Goal: Transaction & Acquisition: Purchase product/service

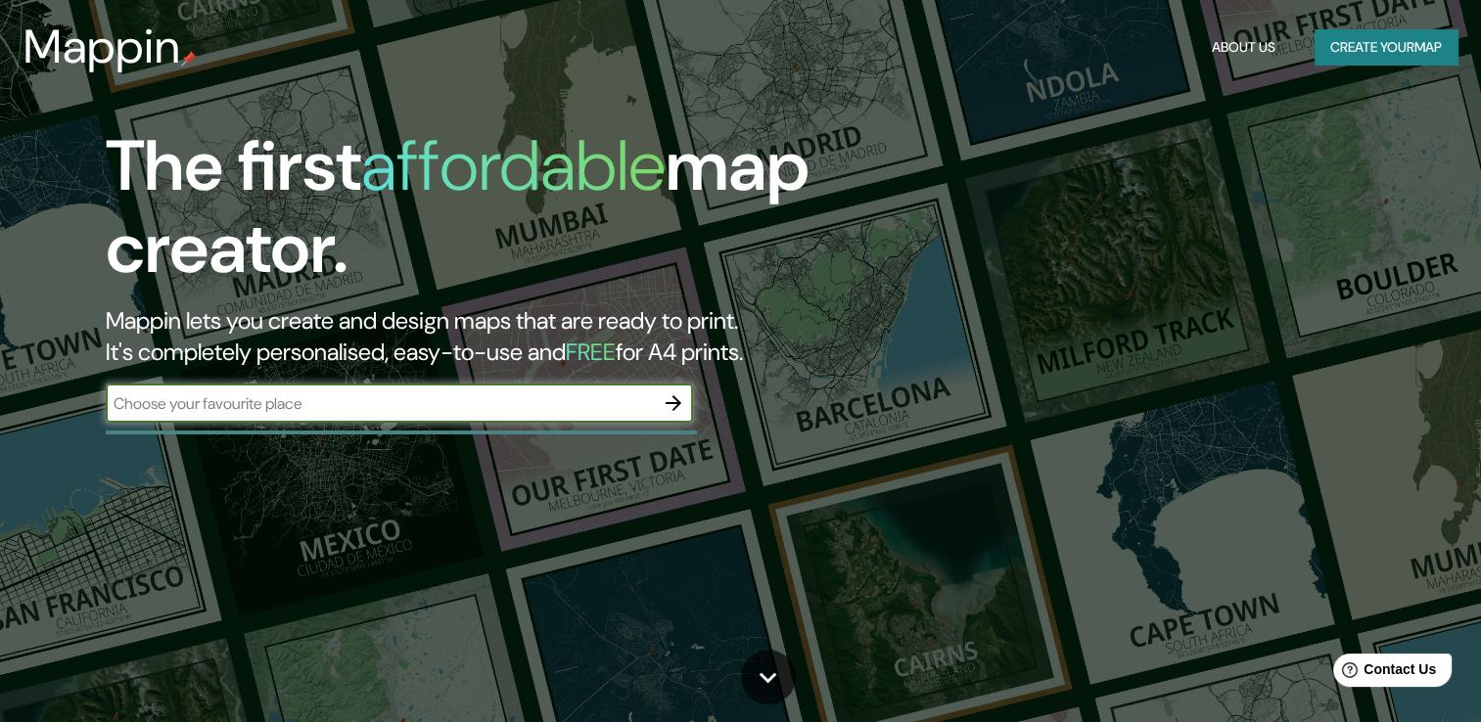
click at [516, 414] on div "​" at bounding box center [399, 403] width 587 height 39
type input "[GEOGRAPHIC_DATA],[GEOGRAPHIC_DATA]"
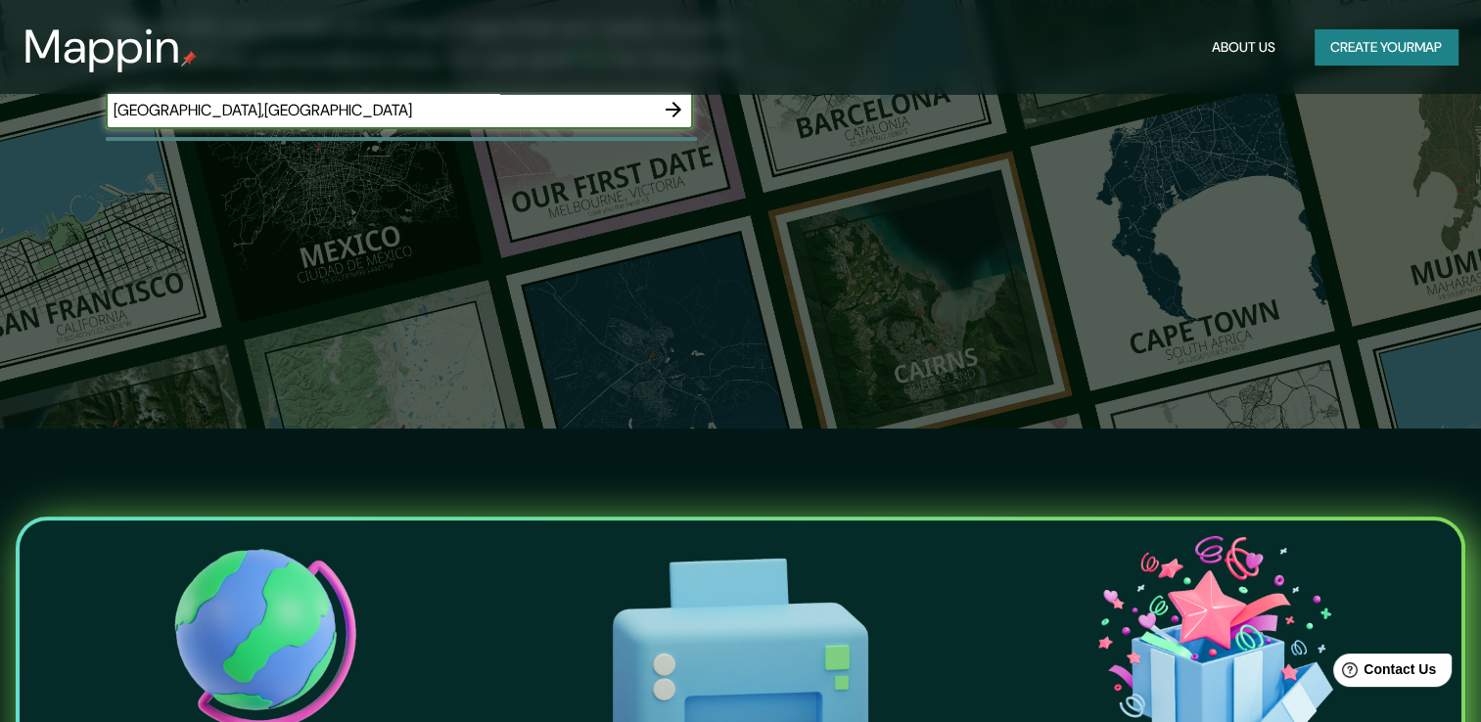
click at [1423, 52] on button "Create your map" at bounding box center [1385, 47] width 143 height 36
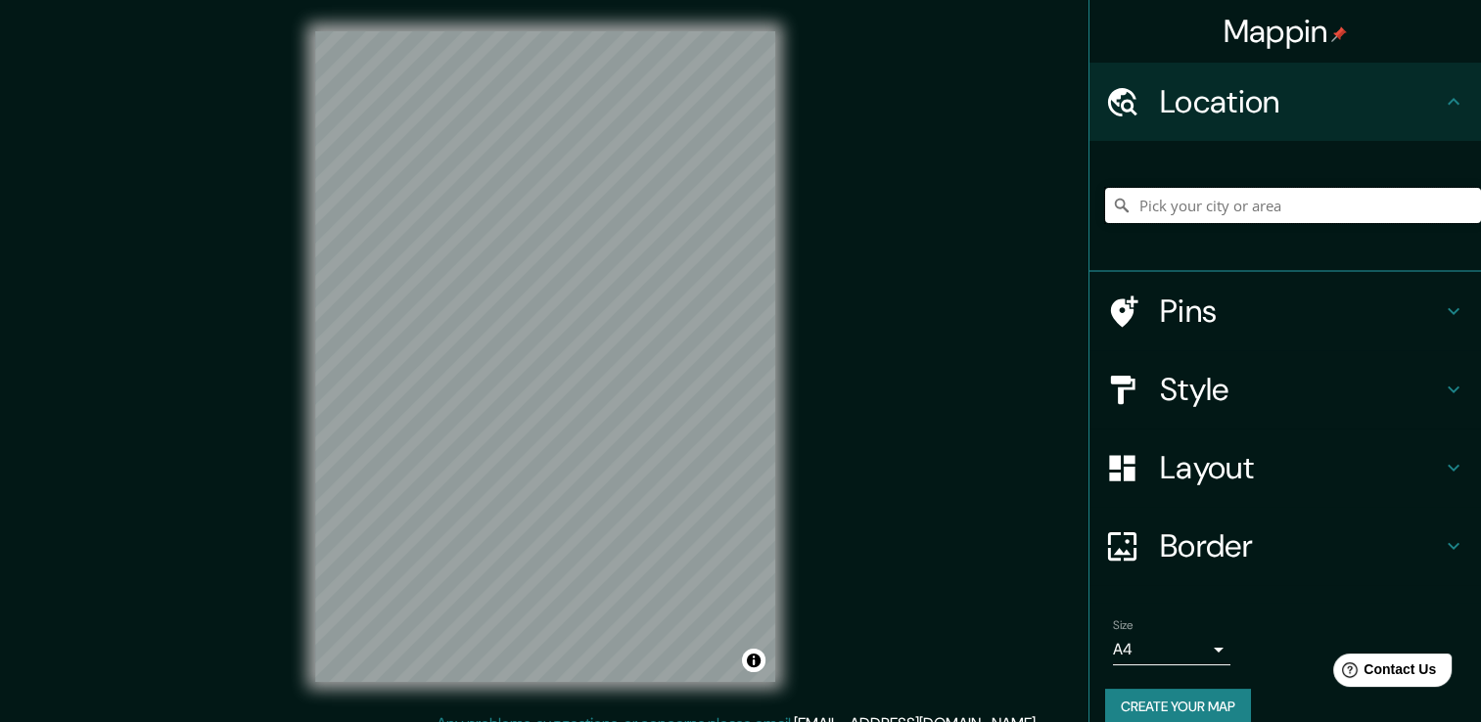
click at [1186, 212] on input "Pick your city or area" at bounding box center [1293, 205] width 376 height 35
click at [1192, 208] on input "lima" at bounding box center [1293, 205] width 376 height 35
drag, startPoint x: 1366, startPoint y: 205, endPoint x: 1060, endPoint y: 196, distance: 306.5
click at [1060, 196] on div "Mappin Location Lima, Provincia de Lima, Perú Pins Style Layout Border Choose a…" at bounding box center [740, 372] width 1481 height 744
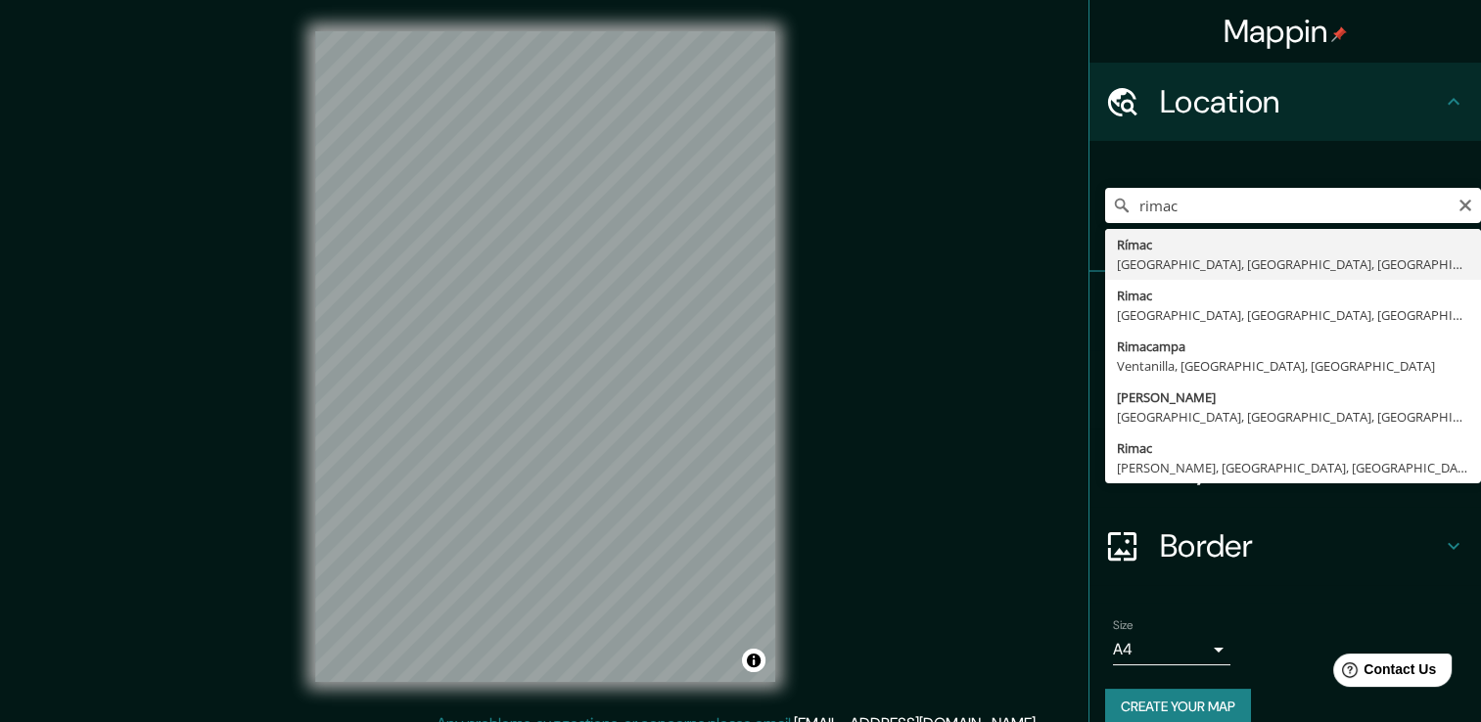
type input "Rímac, Lima, Provincia de Lima, Perú"
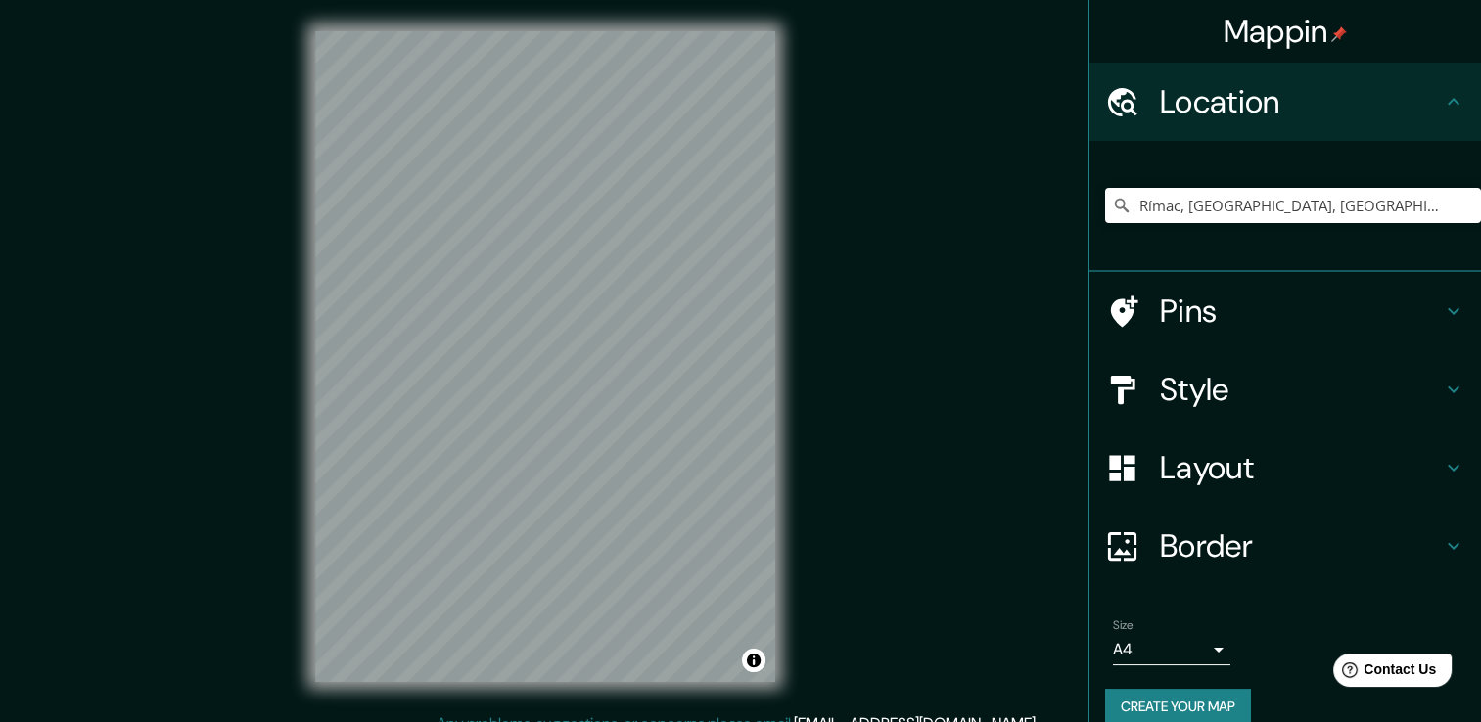
click at [289, 397] on div "© Mapbox © OpenStreetMap Improve this map" at bounding box center [545, 356] width 523 height 712
click at [849, 391] on div "Mappin Location Rímac, Lima, Provincia de Lima, Perú Pins Style Layout Border C…" at bounding box center [740, 372] width 1481 height 744
click at [309, 314] on div "© Mapbox © OpenStreetMap Improve this map" at bounding box center [545, 356] width 523 height 712
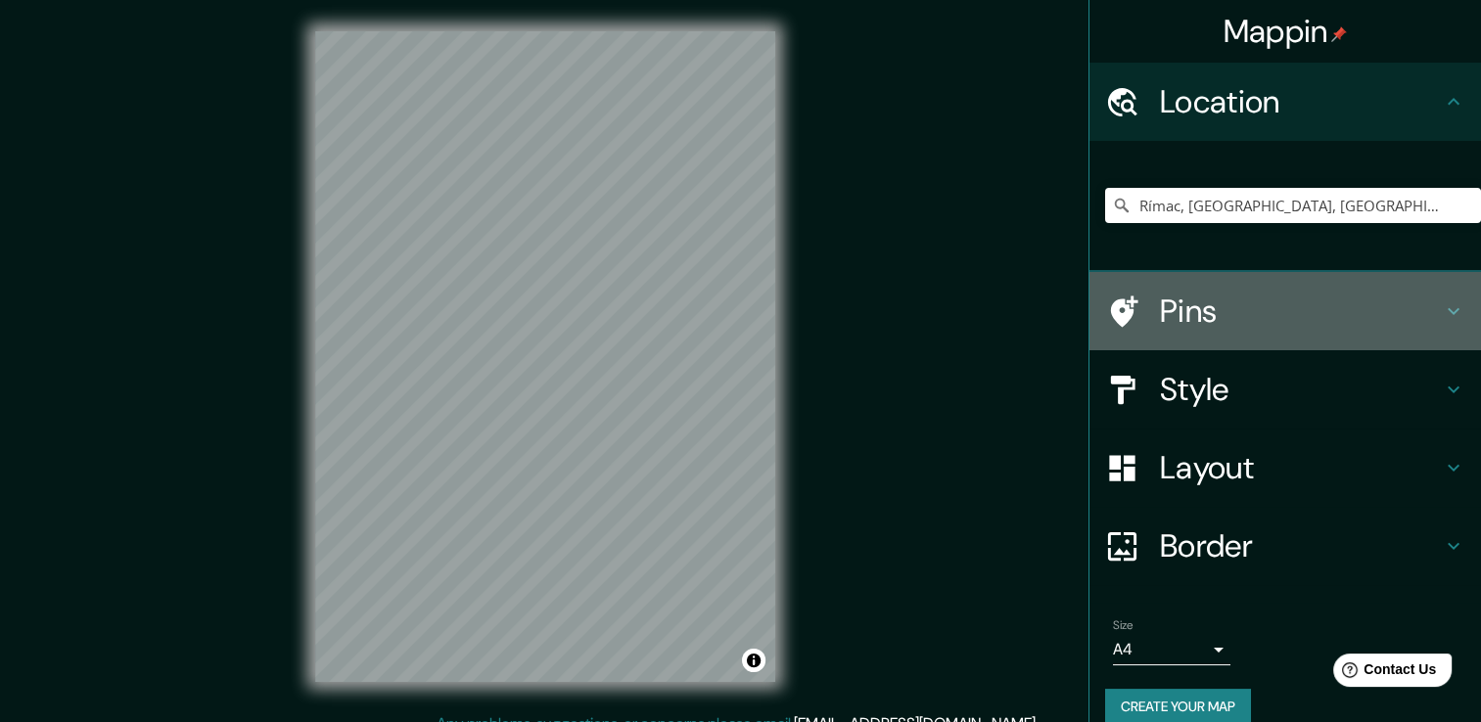
click at [1202, 310] on h4 "Pins" at bounding box center [1301, 311] width 282 height 39
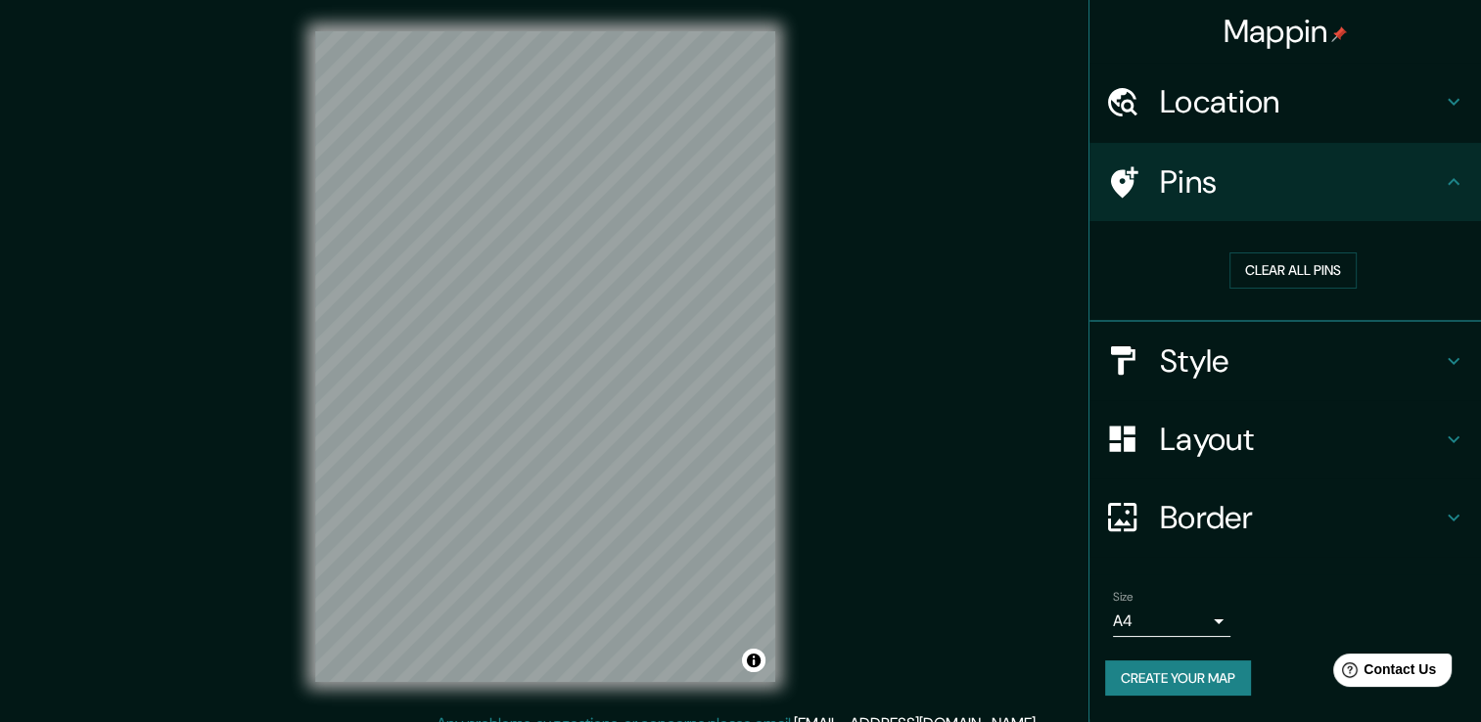
click at [1280, 369] on h4 "Style" at bounding box center [1301, 361] width 282 height 39
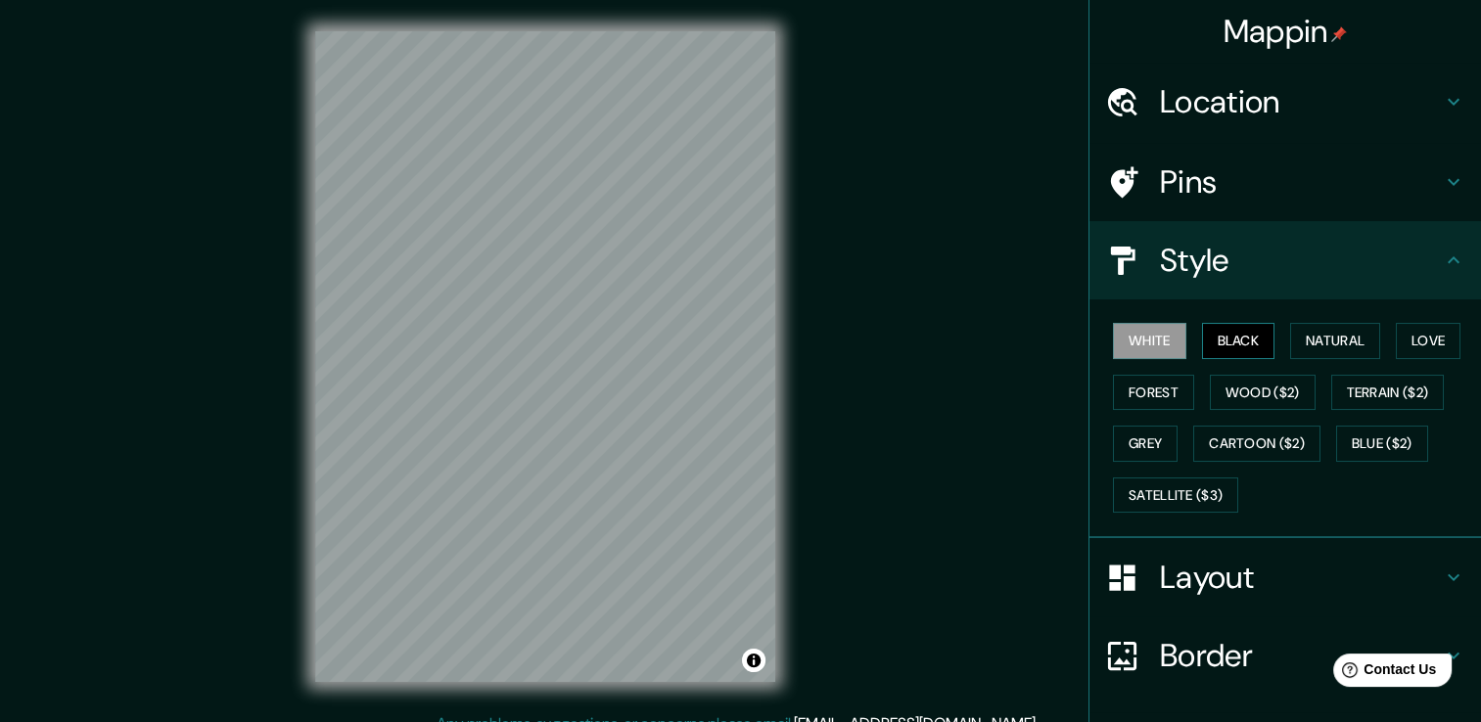
click at [1235, 332] on button "Black" at bounding box center [1238, 341] width 73 height 36
click at [1143, 267] on div at bounding box center [1132, 261] width 55 height 34
click at [1442, 265] on icon at bounding box center [1453, 260] width 23 height 23
click at [1320, 584] on h4 "Layout" at bounding box center [1301, 577] width 282 height 39
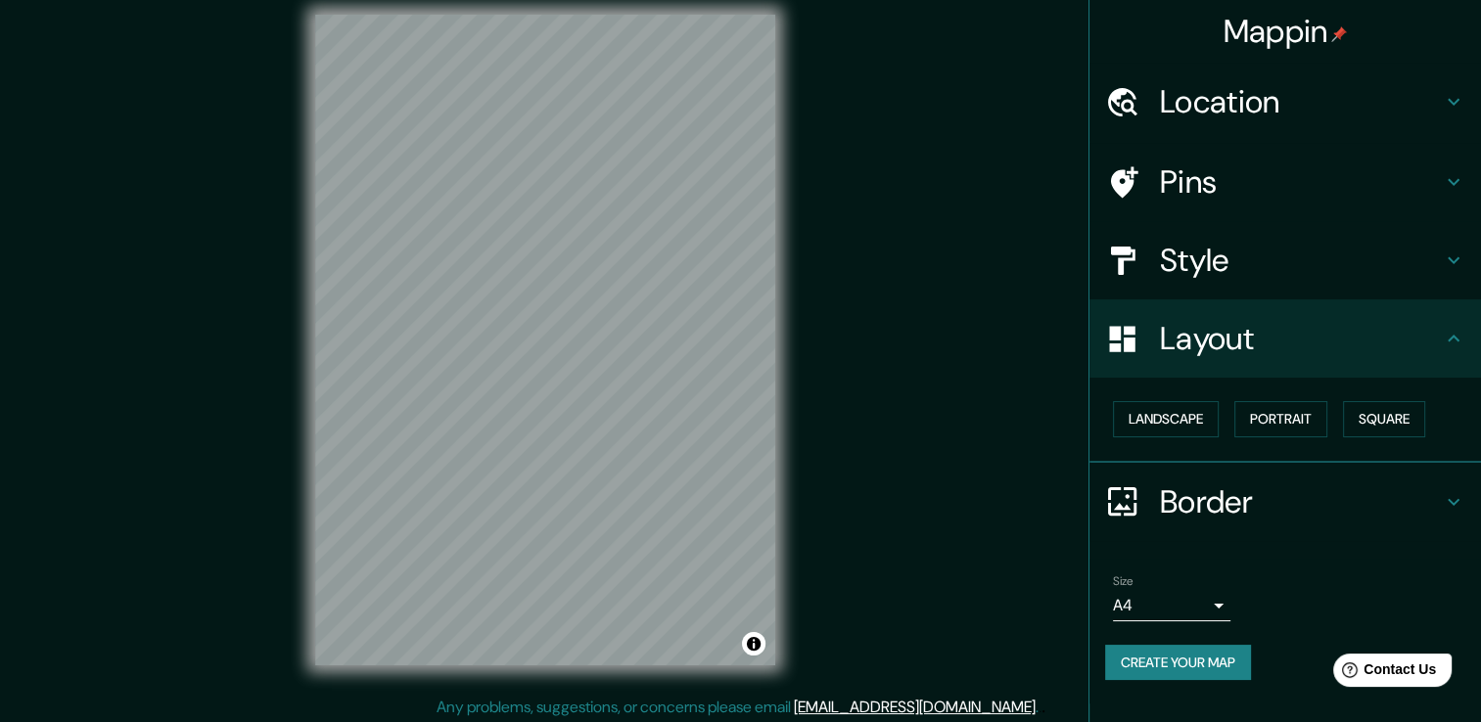
scroll to position [22, 0]
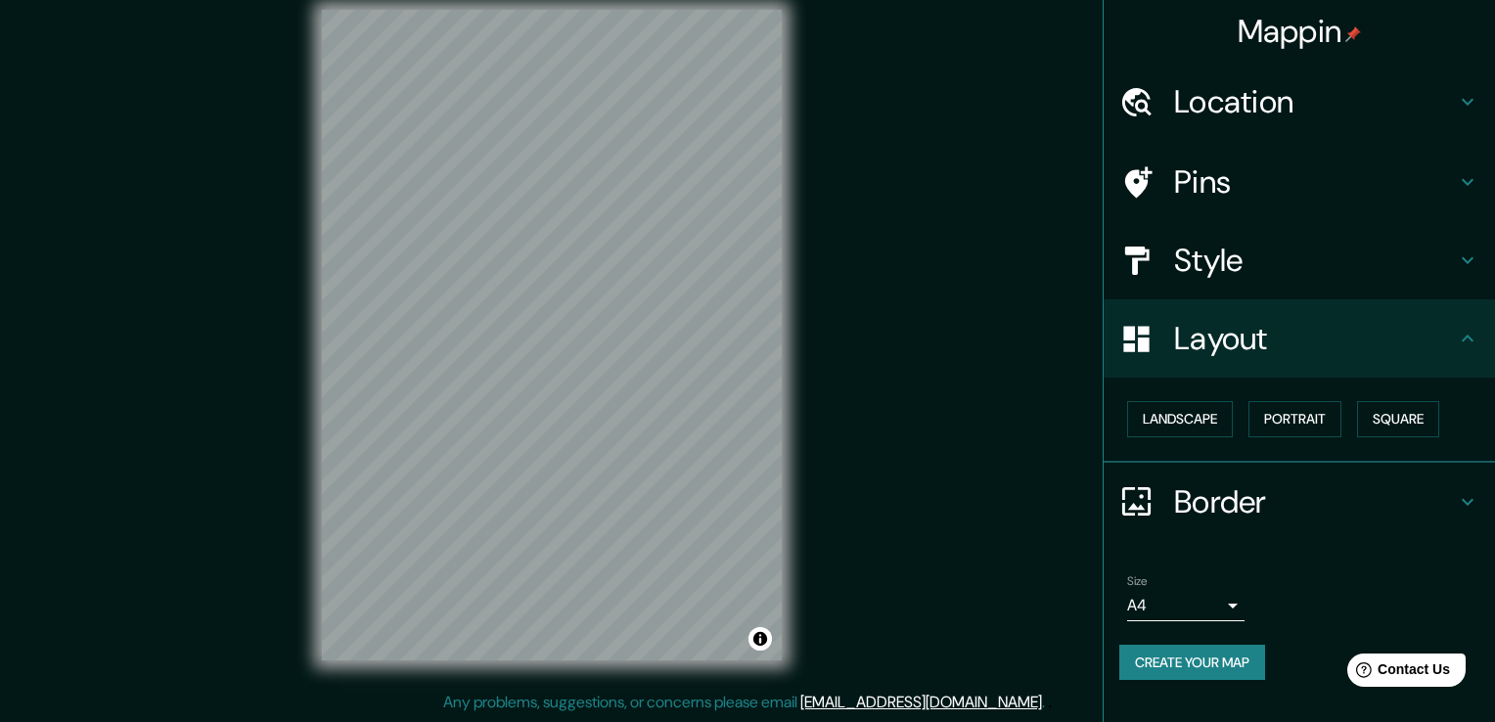
click at [1186, 601] on body "Mappin Location Rímac, Lima, Provincia de Lima, Perú Pins Style Layout Landscap…" at bounding box center [747, 339] width 1495 height 722
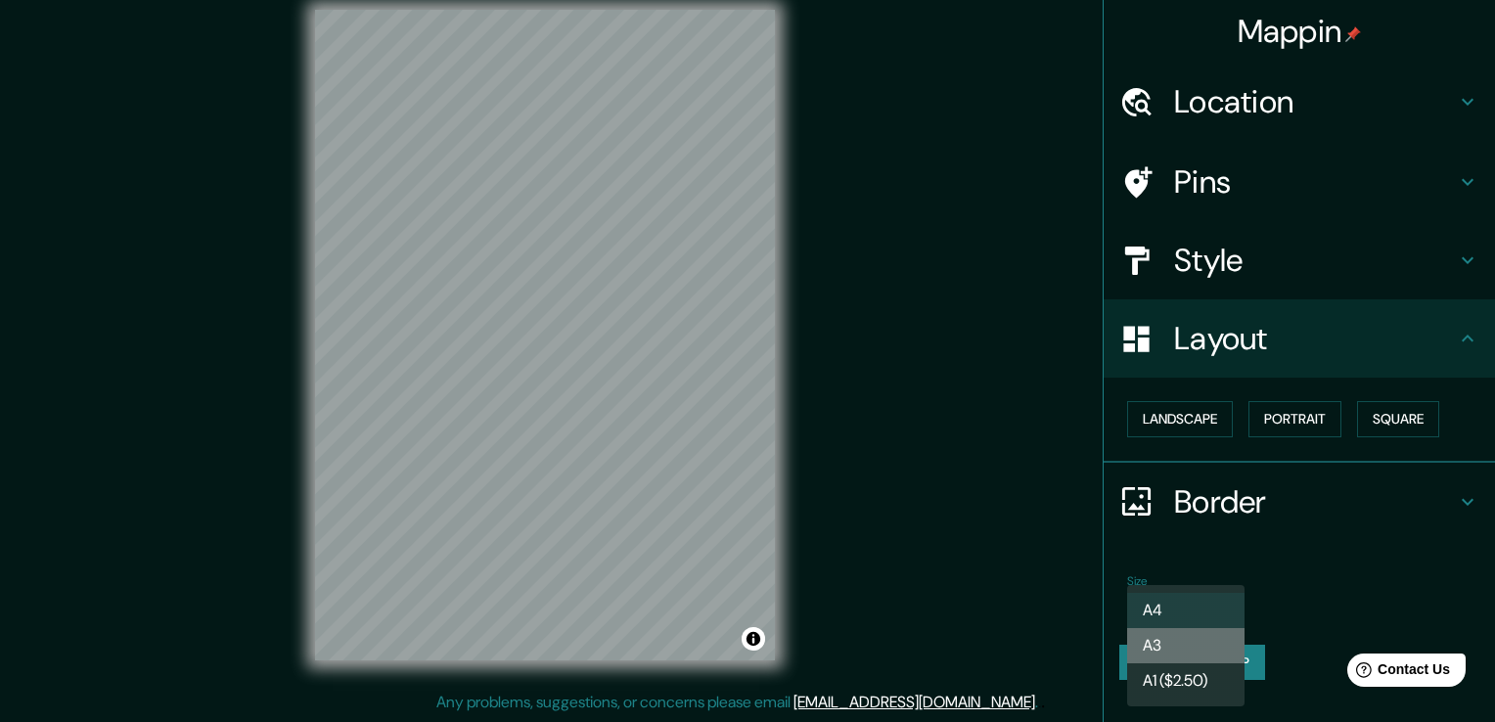
click at [1172, 645] on li "A3" at bounding box center [1185, 645] width 117 height 35
type input "a4"
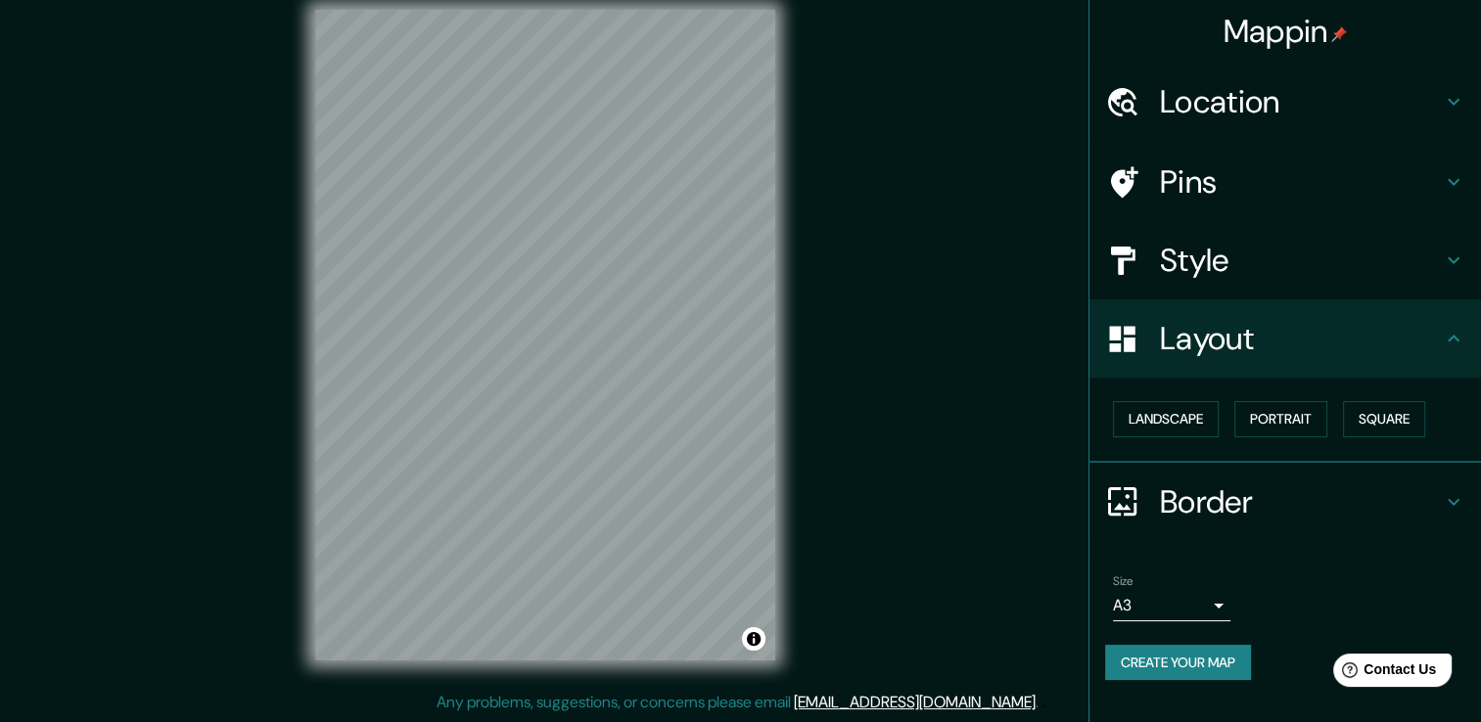
click at [1193, 245] on h4 "Style" at bounding box center [1301, 260] width 282 height 39
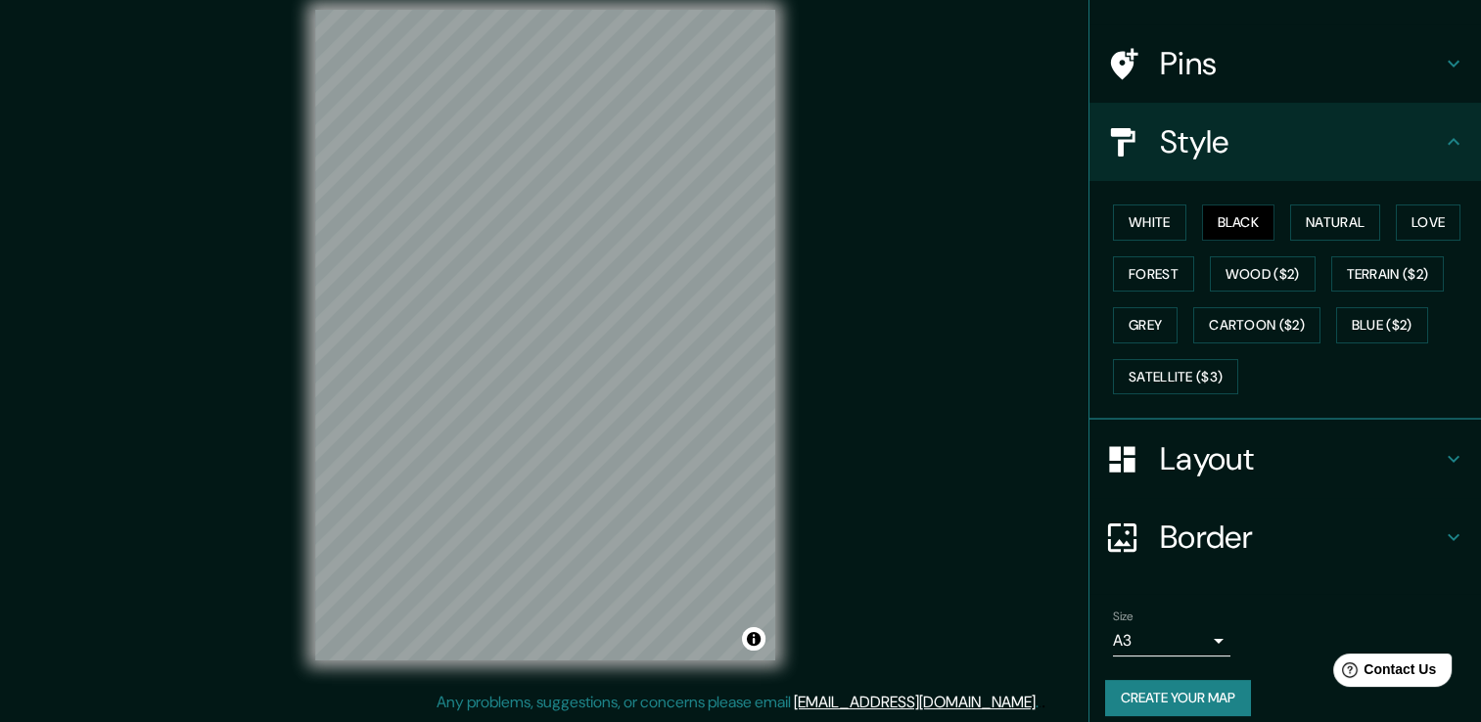
scroll to position [132, 0]
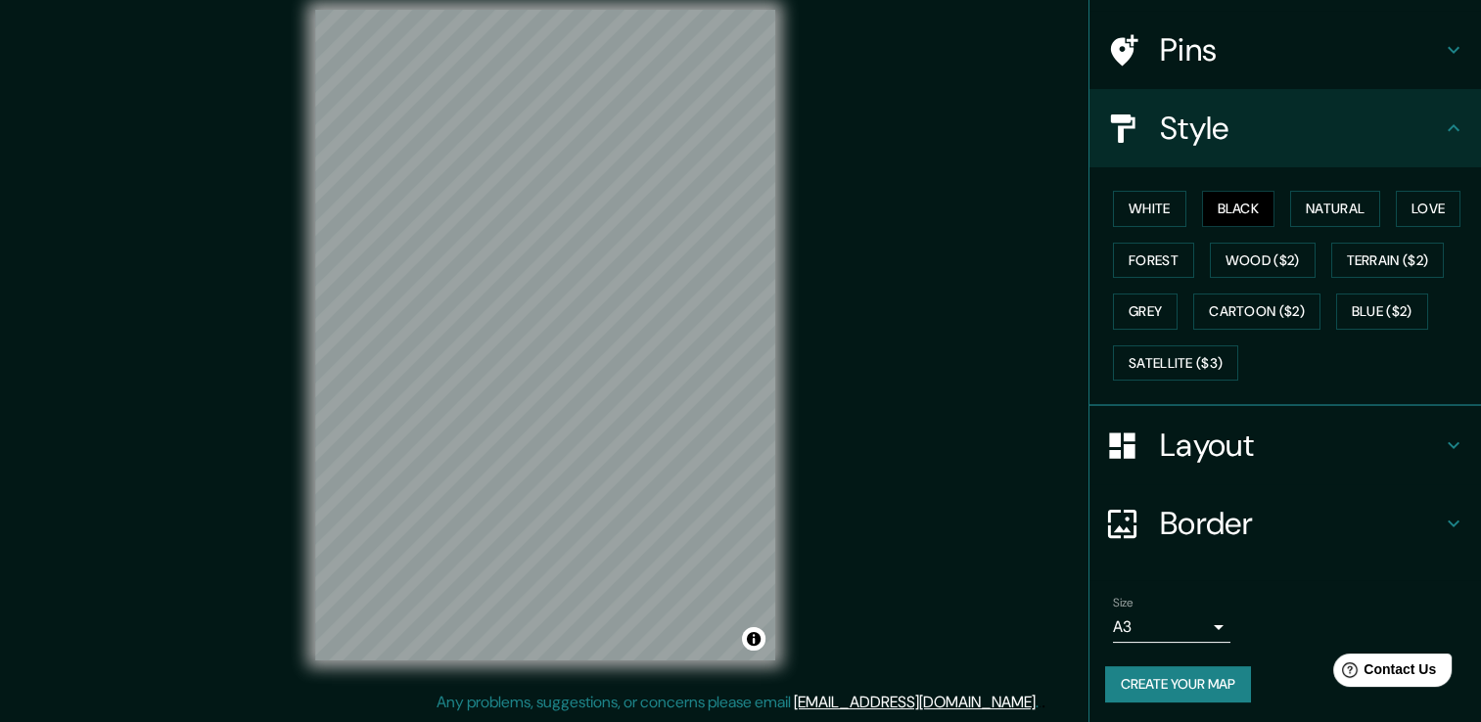
click at [1163, 683] on button "Create your map" at bounding box center [1178, 685] width 146 height 36
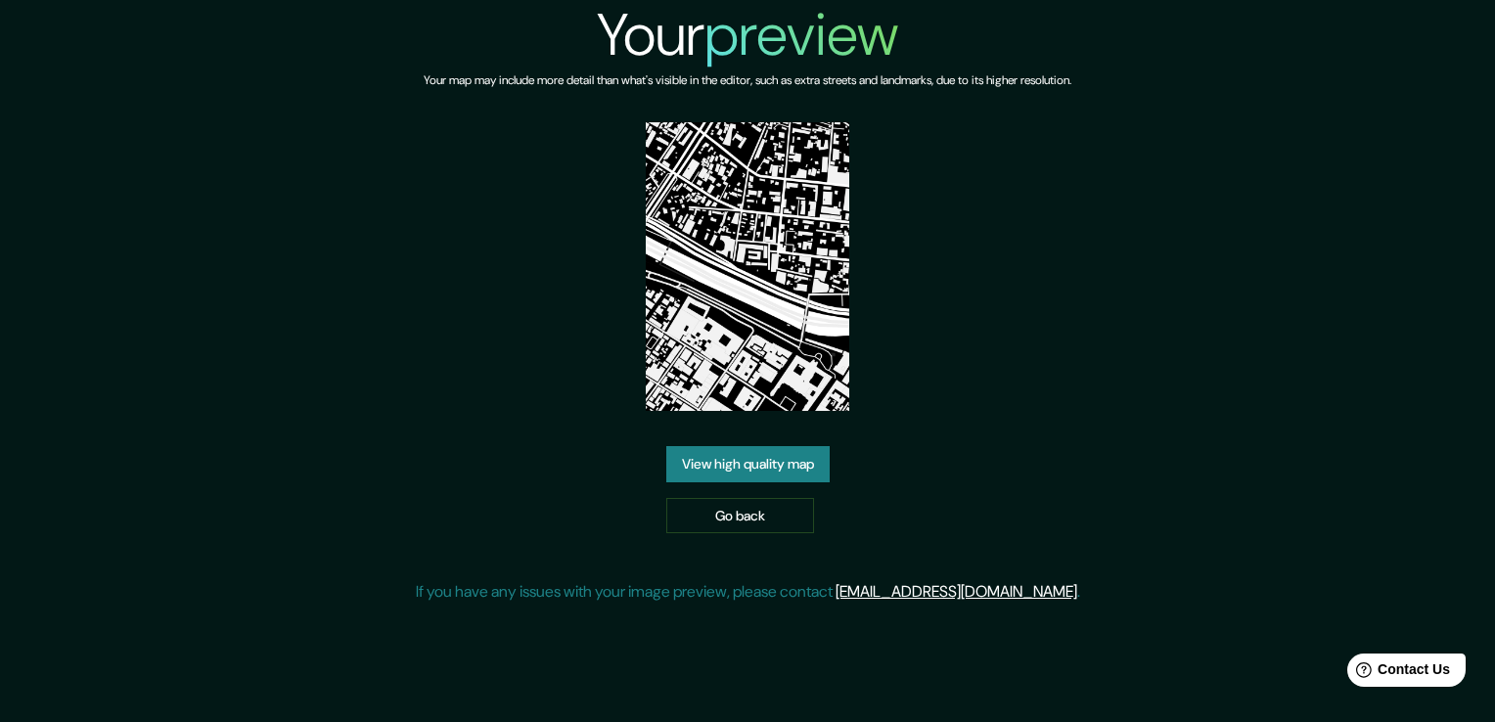
click at [781, 458] on link "View high quality map" at bounding box center [748, 464] width 163 height 36
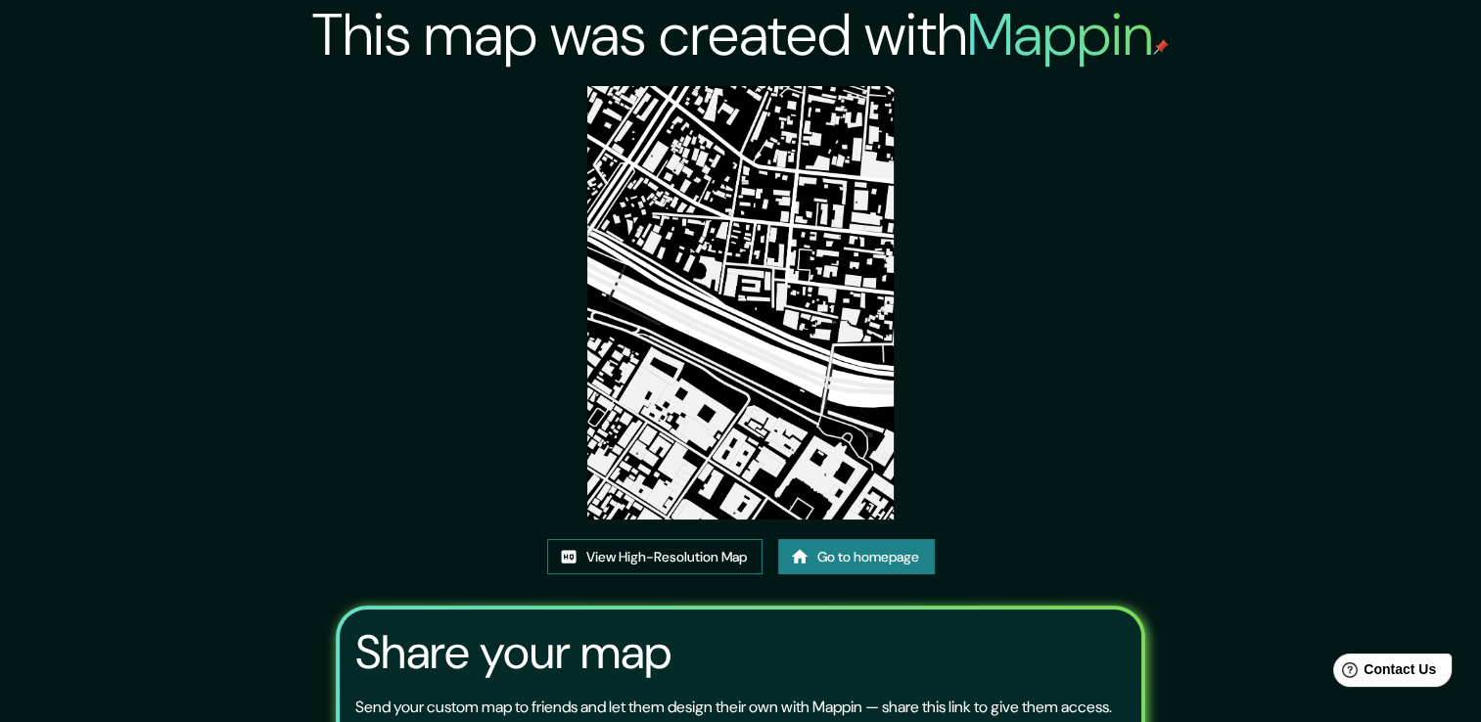
click at [703, 560] on link "View High-Resolution Map" at bounding box center [654, 557] width 215 height 36
